Goal: Transaction & Acquisition: Purchase product/service

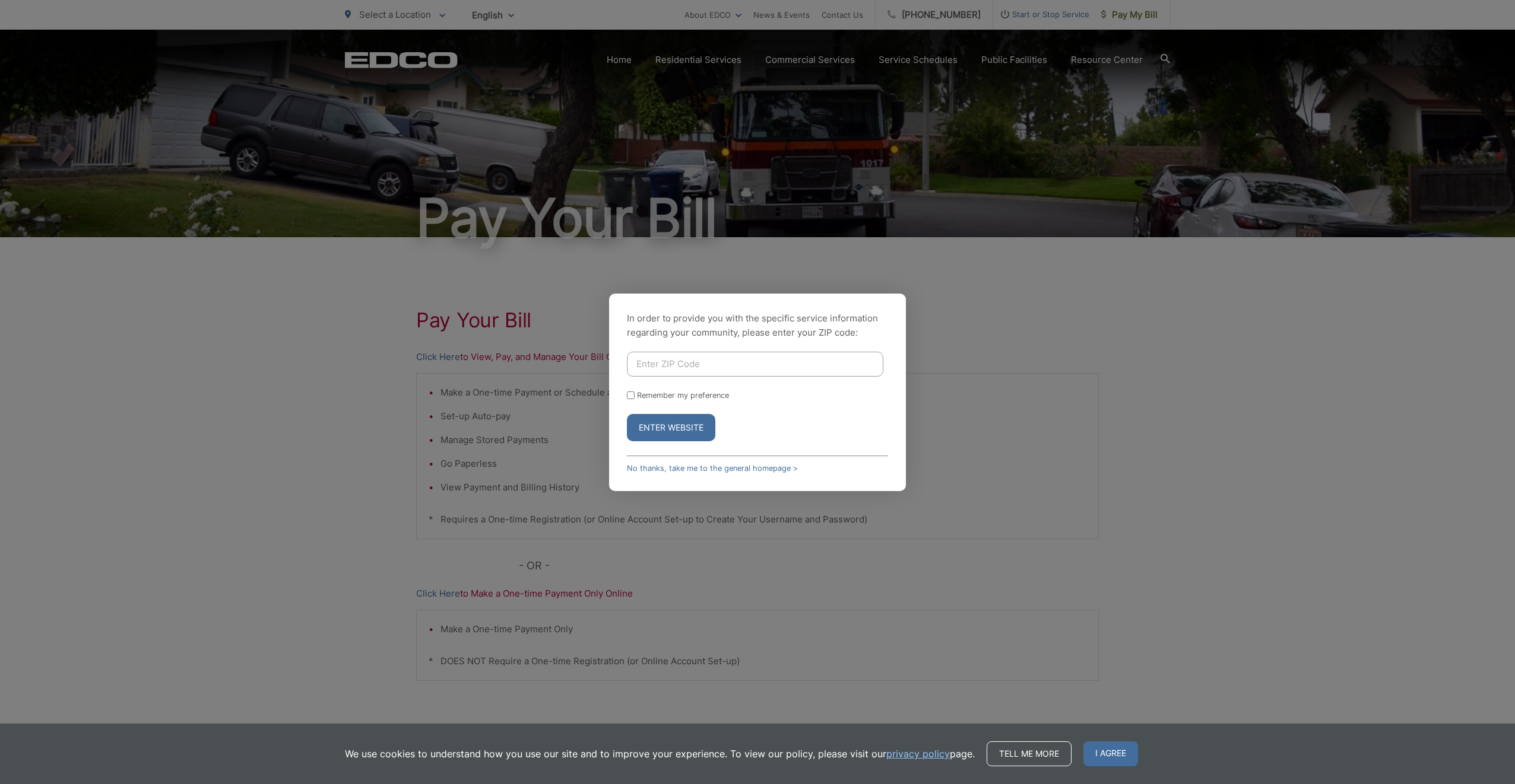
click at [744, 364] on input "Enter ZIP Code" at bounding box center [755, 364] width 257 height 25
type input "92020"
click at [665, 392] on label "Remember my preference" at bounding box center [683, 395] width 92 height 9
click at [635, 392] on input "Remember my preference" at bounding box center [631, 395] width 8 height 8
checkbox input "true"
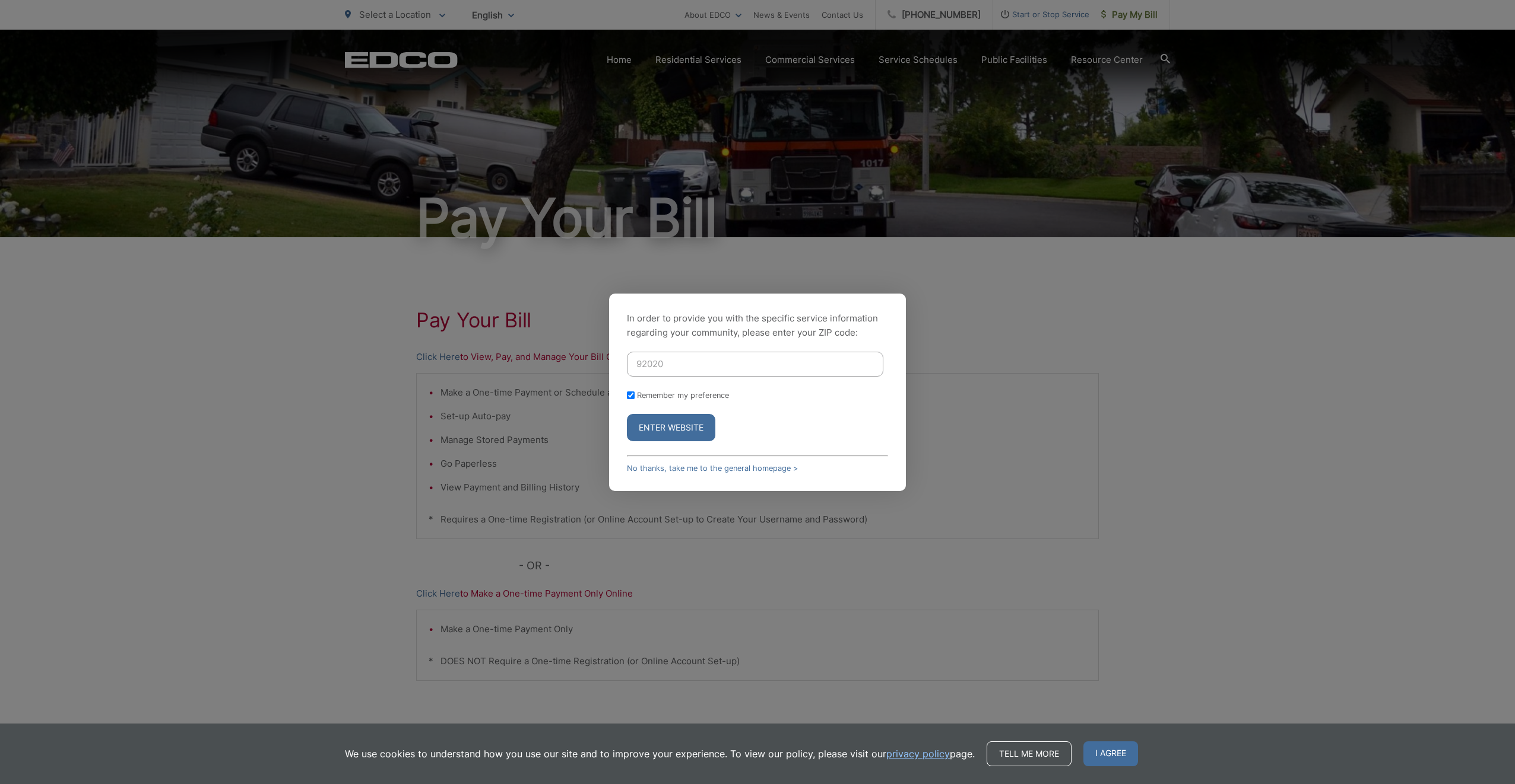
checkbox input "true"
click at [661, 424] on button "Enter Website" at bounding box center [671, 428] width 88 height 28
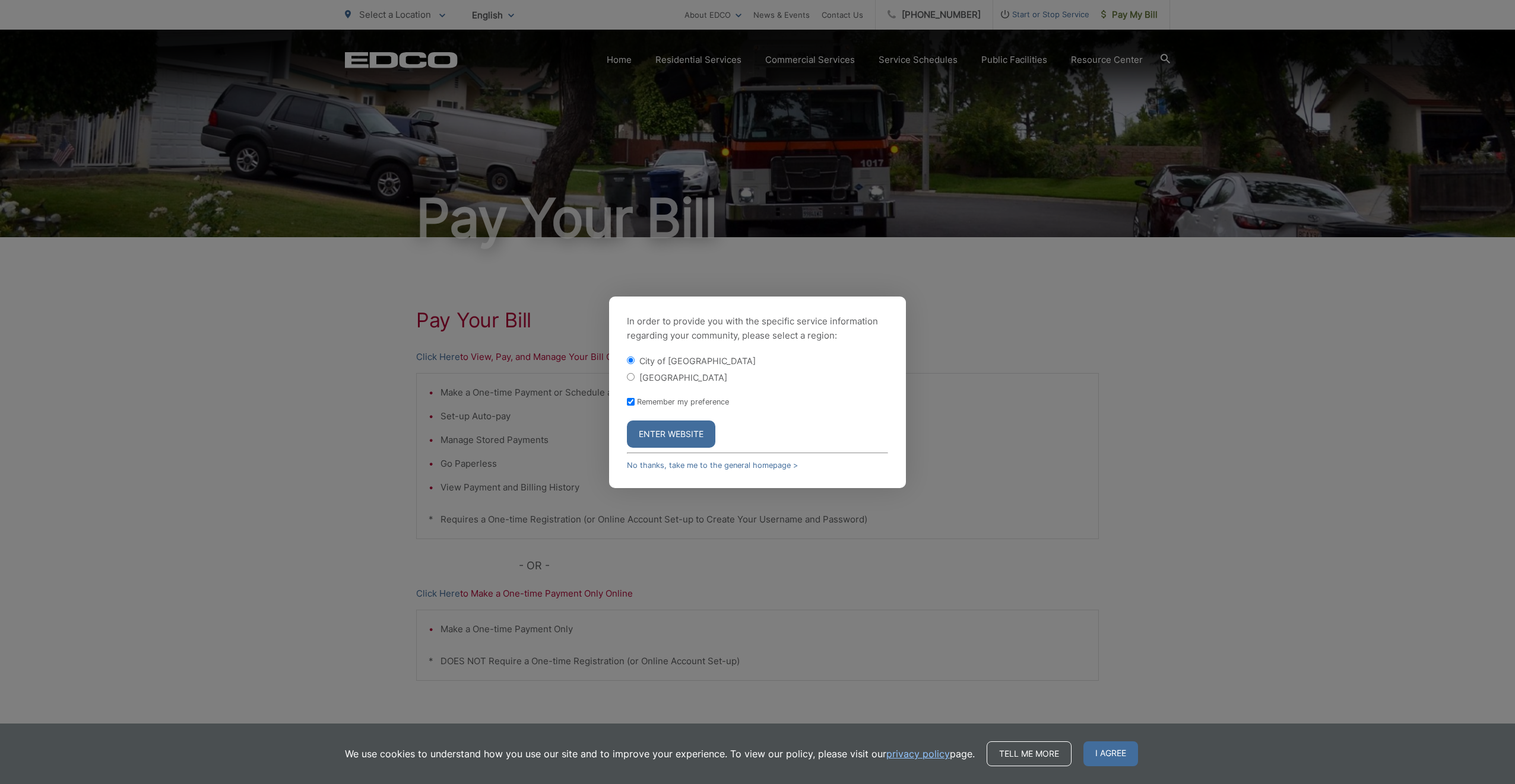
click at [680, 422] on button "Enter Website" at bounding box center [671, 435] width 88 height 28
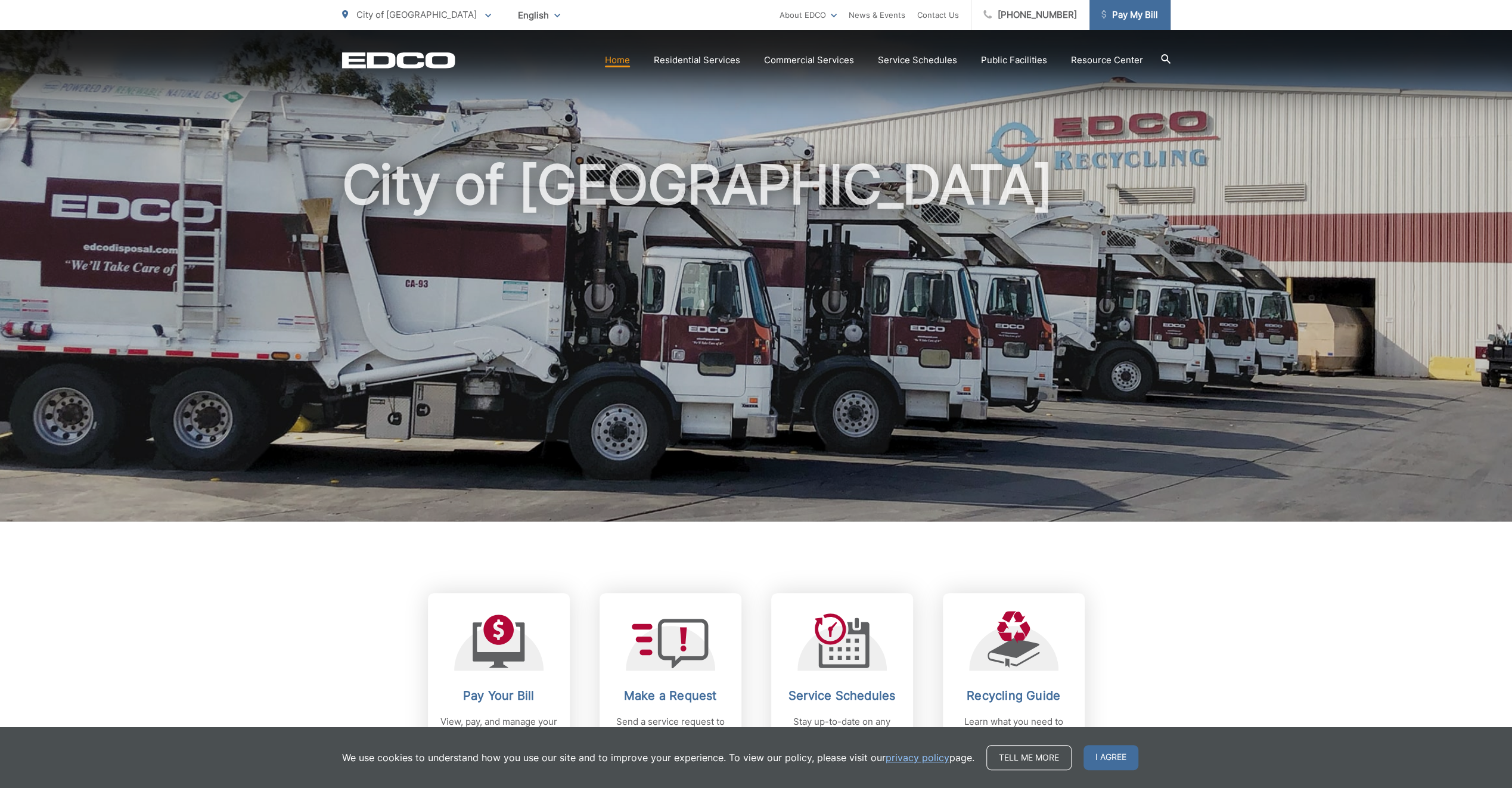
click at [1130, 15] on span "Pay My Bill" at bounding box center [1129, 15] width 56 height 15
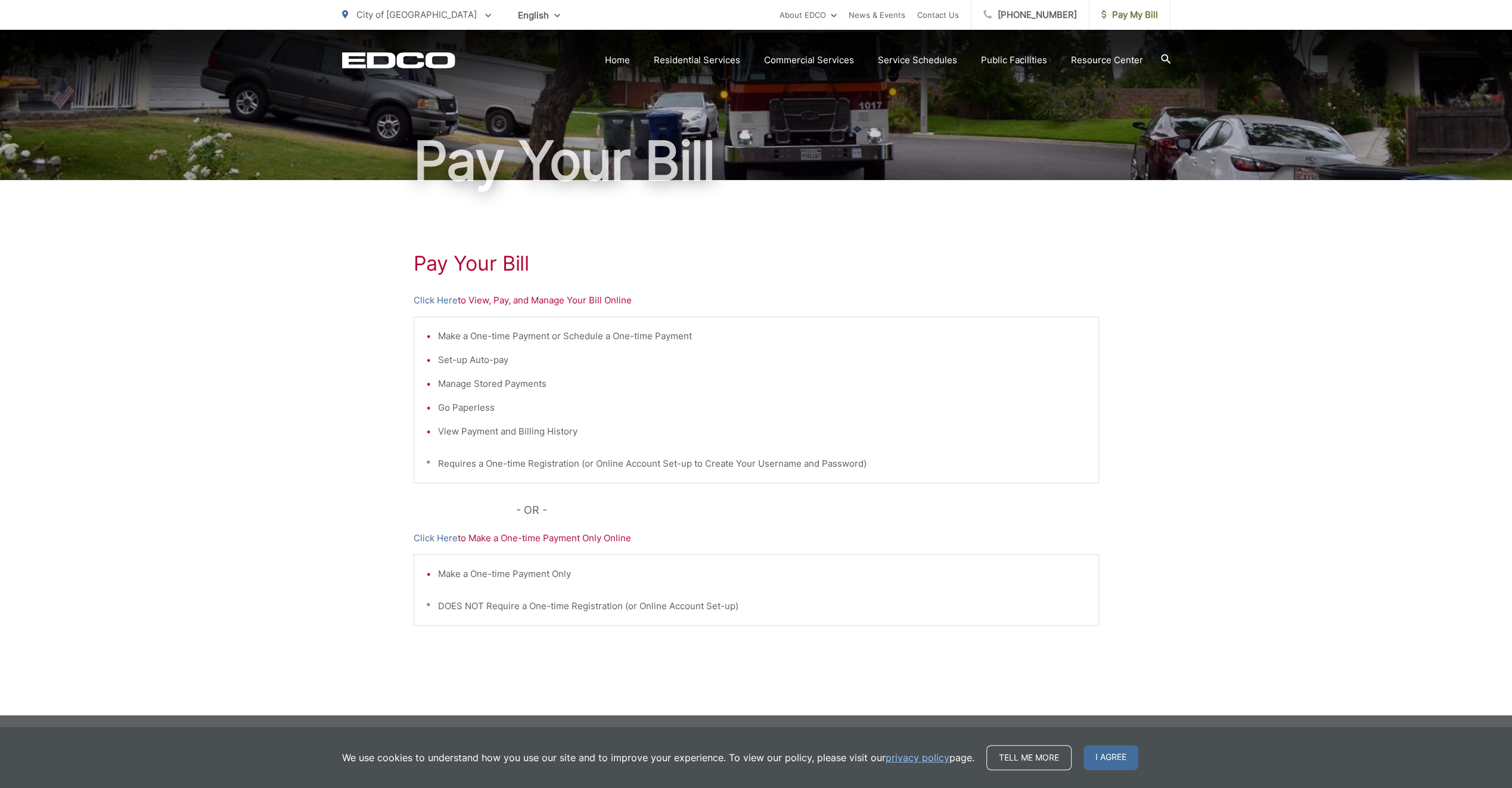
scroll to position [59, 0]
click at [437, 298] on link "Click Here" at bounding box center [435, 300] width 44 height 15
